Goal: Check status

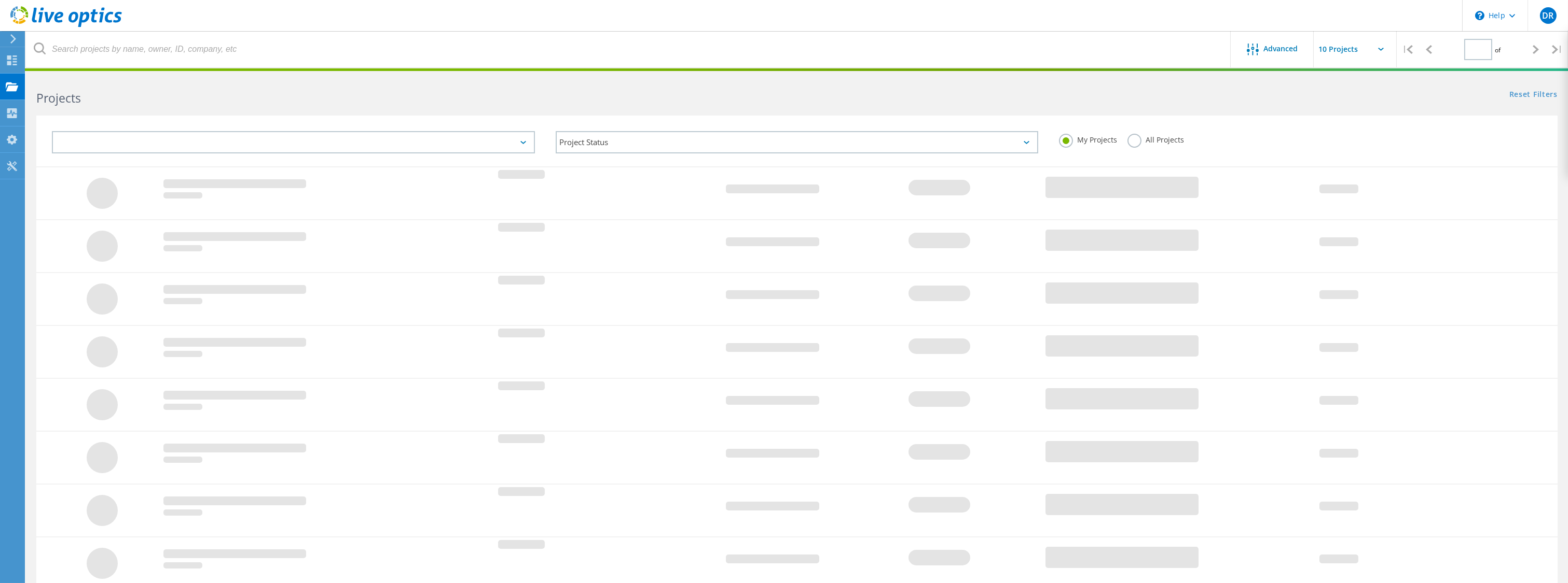
type input "1"
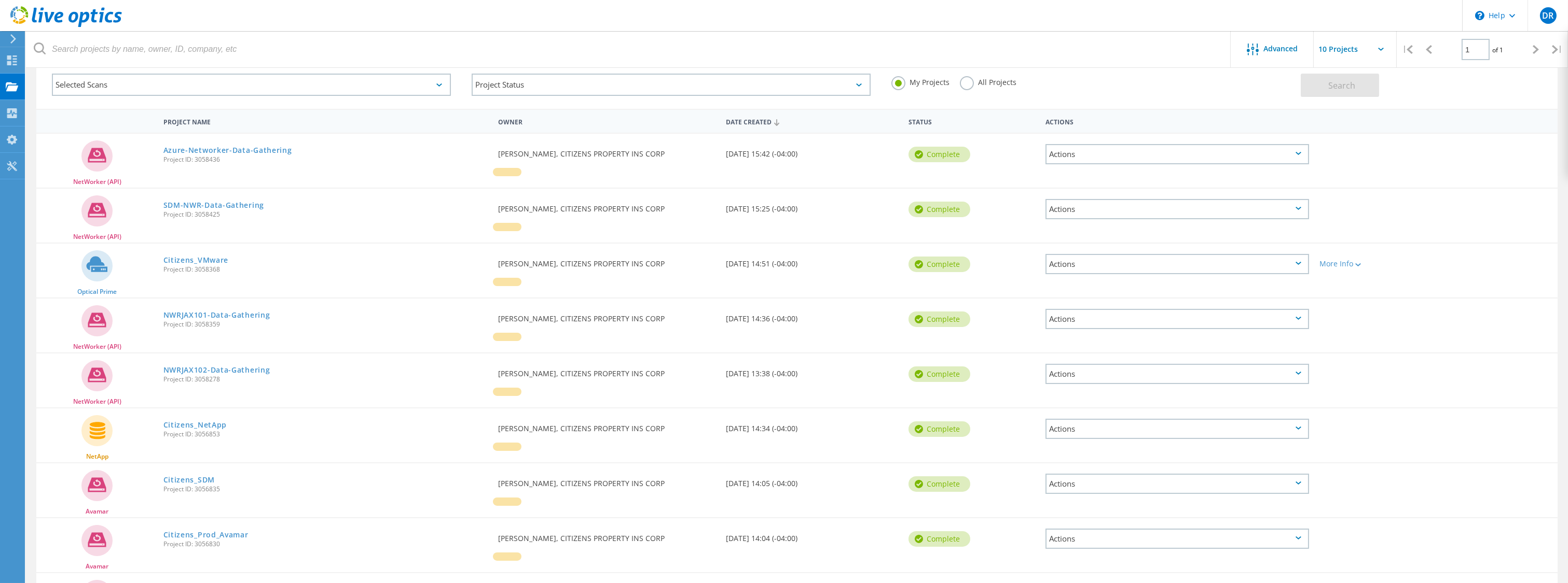
scroll to position [39, 0]
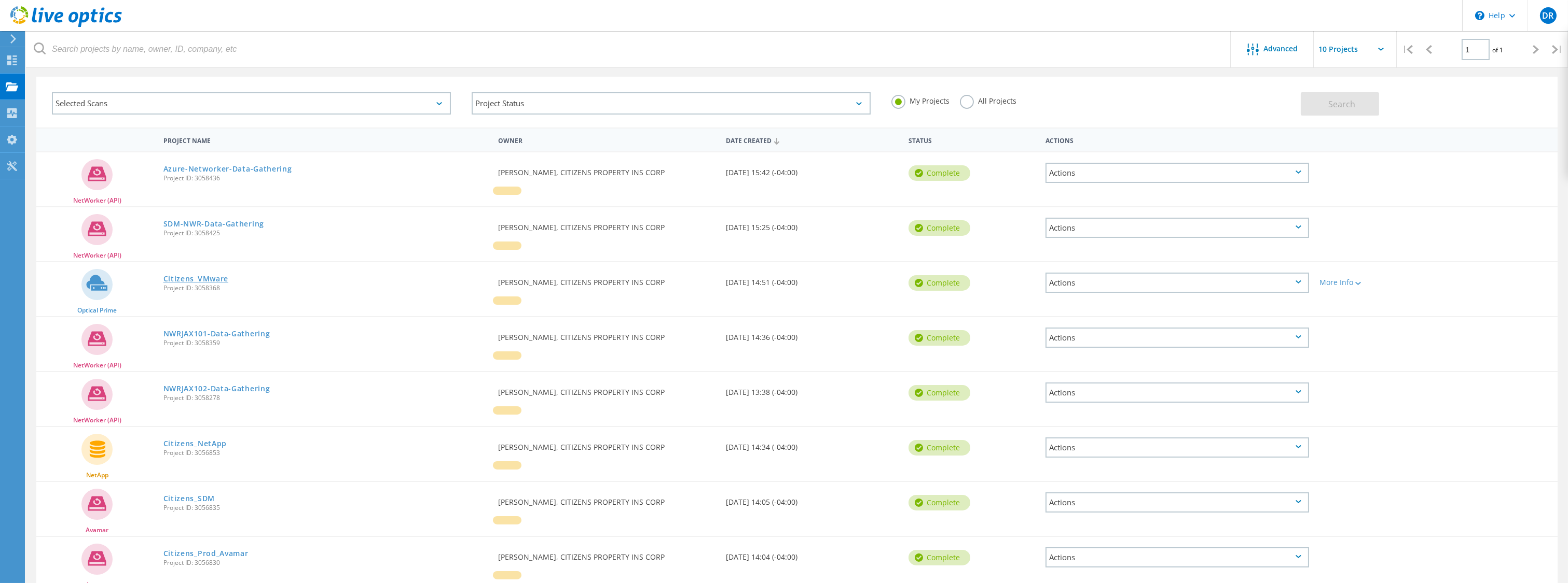
click at [207, 277] on link "Citizens_VMware" at bounding box center [196, 279] width 65 height 8
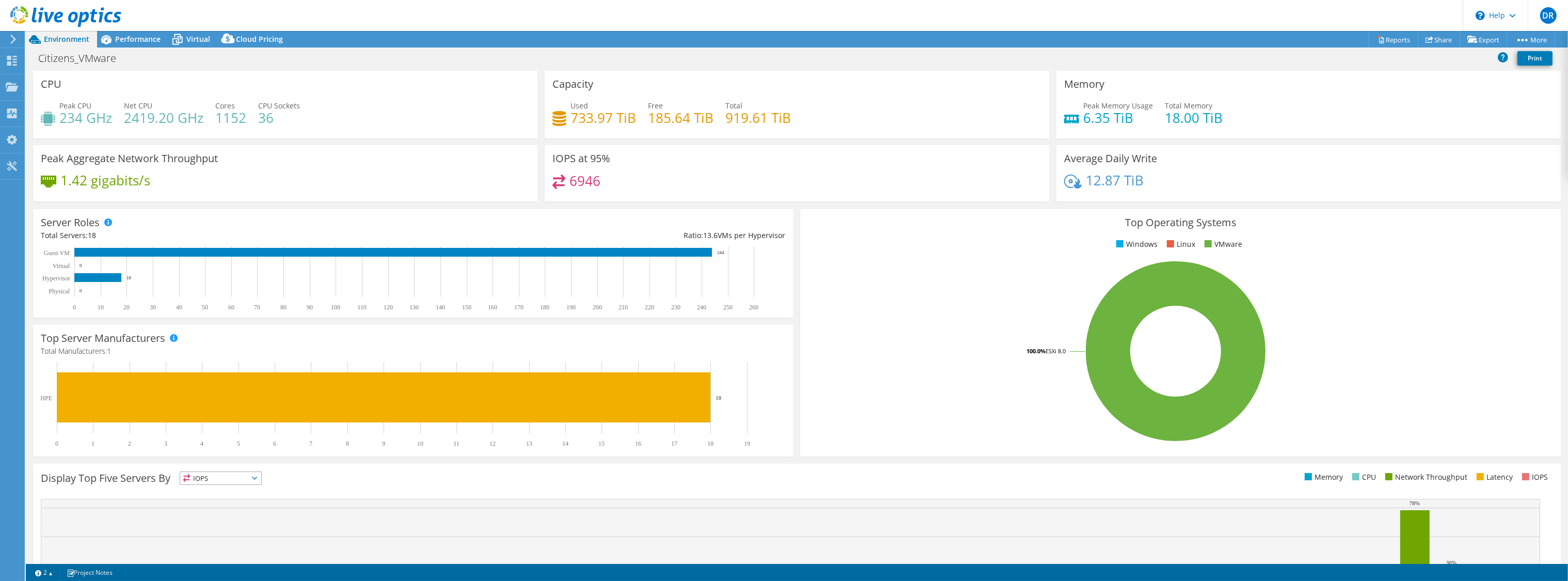
select select "USEast"
select select "USD"
click at [187, 41] on span "Virtual" at bounding box center [198, 39] width 24 height 10
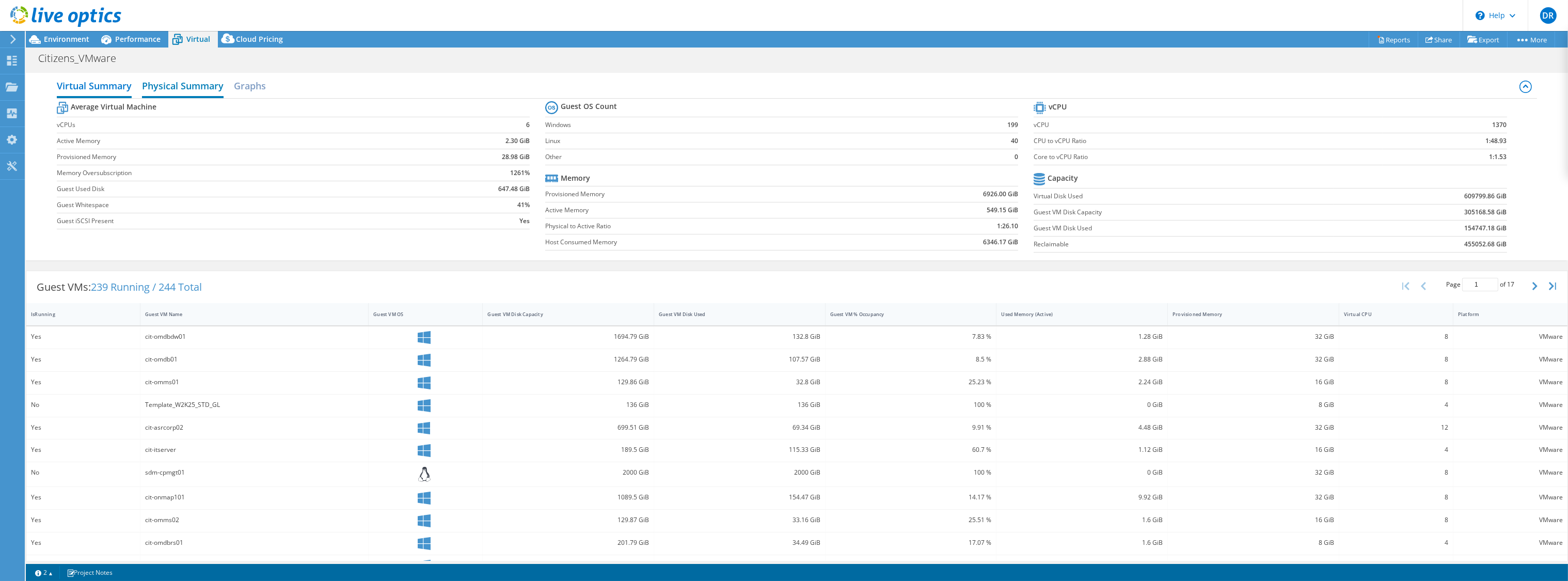
click at [195, 79] on h2 "Physical Summary" at bounding box center [182, 86] width 82 height 23
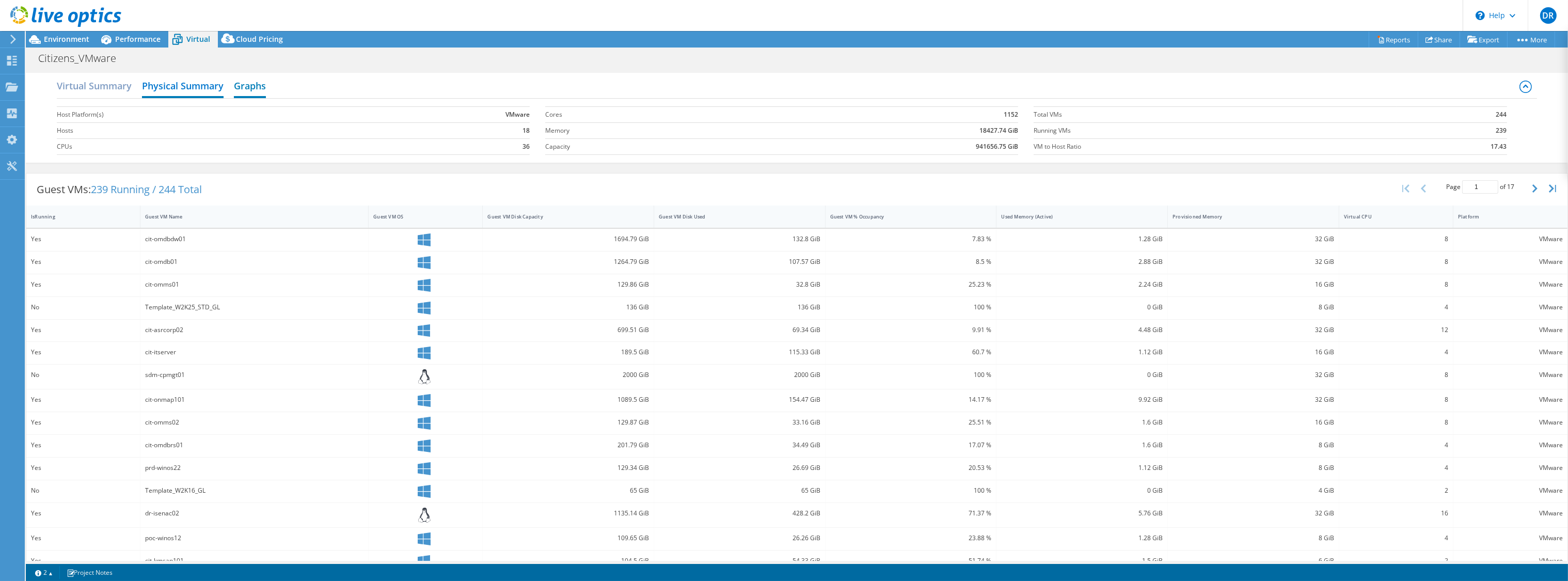
click at [241, 88] on h2 "Graphs" at bounding box center [250, 86] width 32 height 23
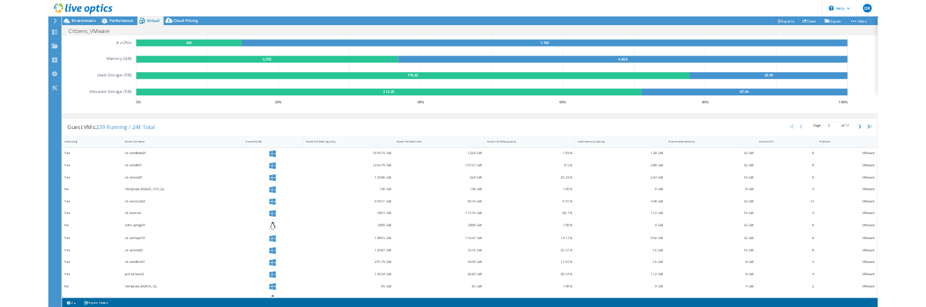
scroll to position [184, 0]
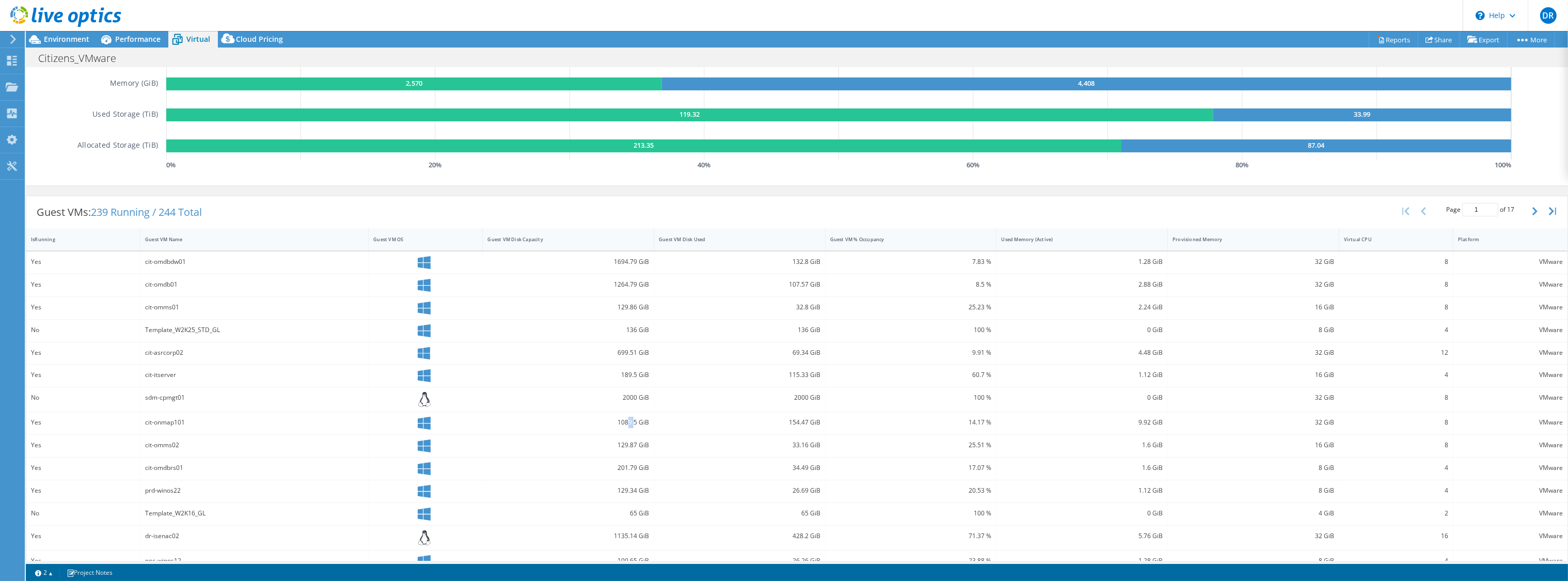
click at [625, 417] on div "1089.5 GiB" at bounding box center [569, 422] width 162 height 11
click at [146, 421] on div "cit-onmap101" at bounding box center [254, 422] width 219 height 11
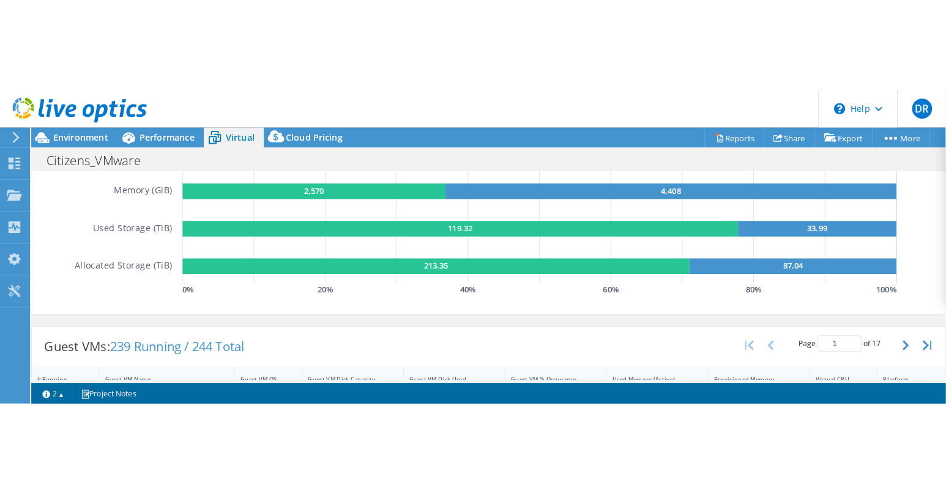
scroll to position [257, 0]
